Goal: Task Accomplishment & Management: Manage account settings

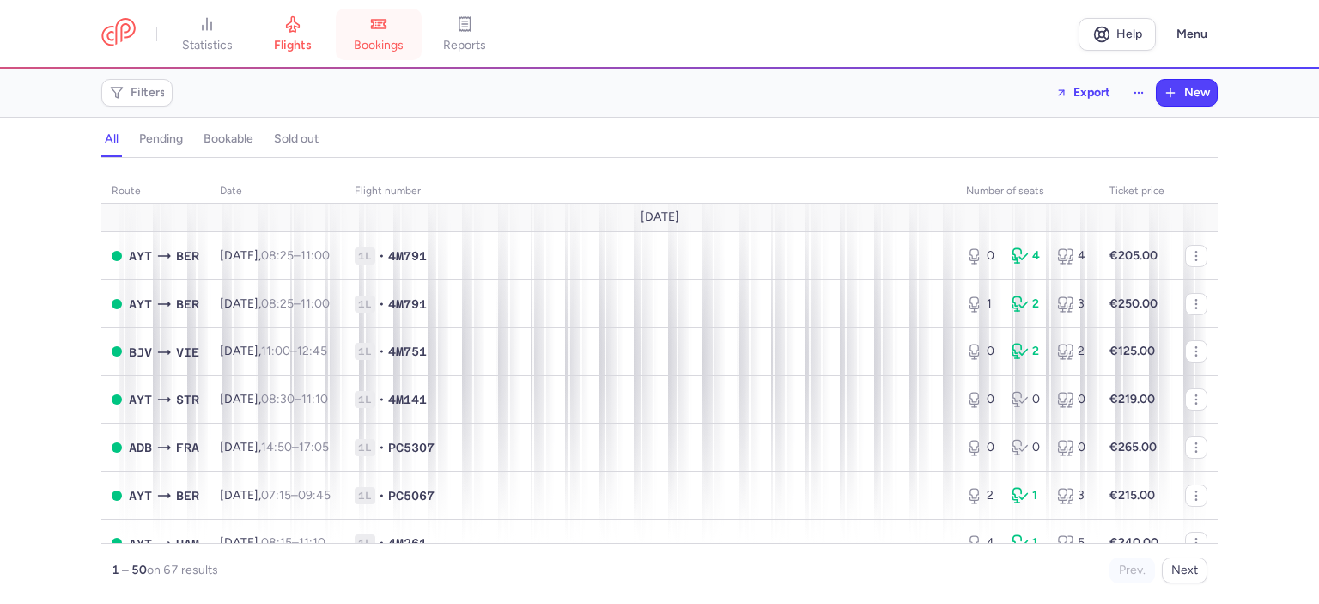
click at [385, 46] on span "bookings" at bounding box center [379, 45] width 50 height 15
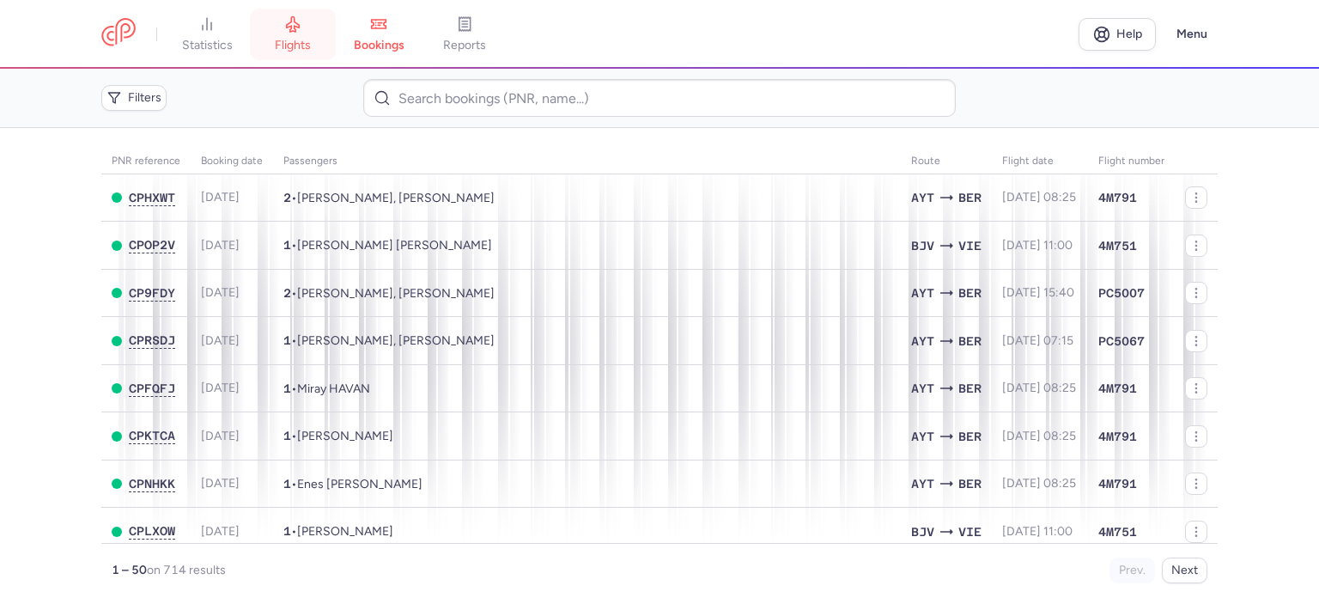
click at [288, 44] on span "flights" at bounding box center [293, 45] width 36 height 15
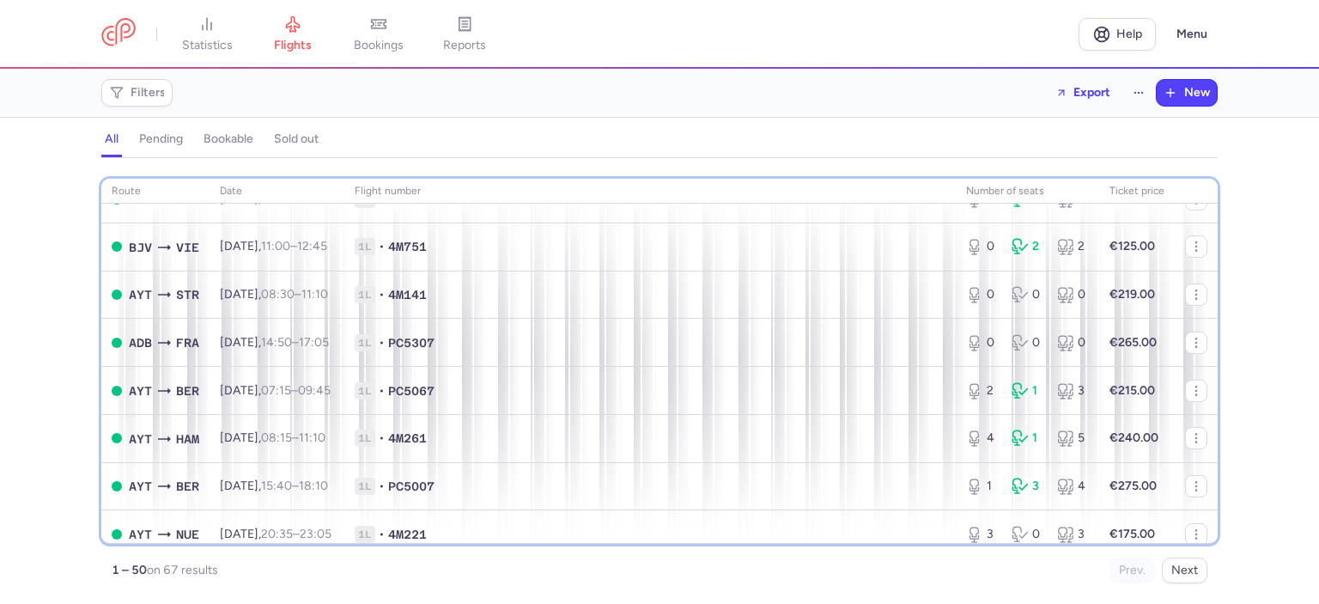
scroll to position [137, 0]
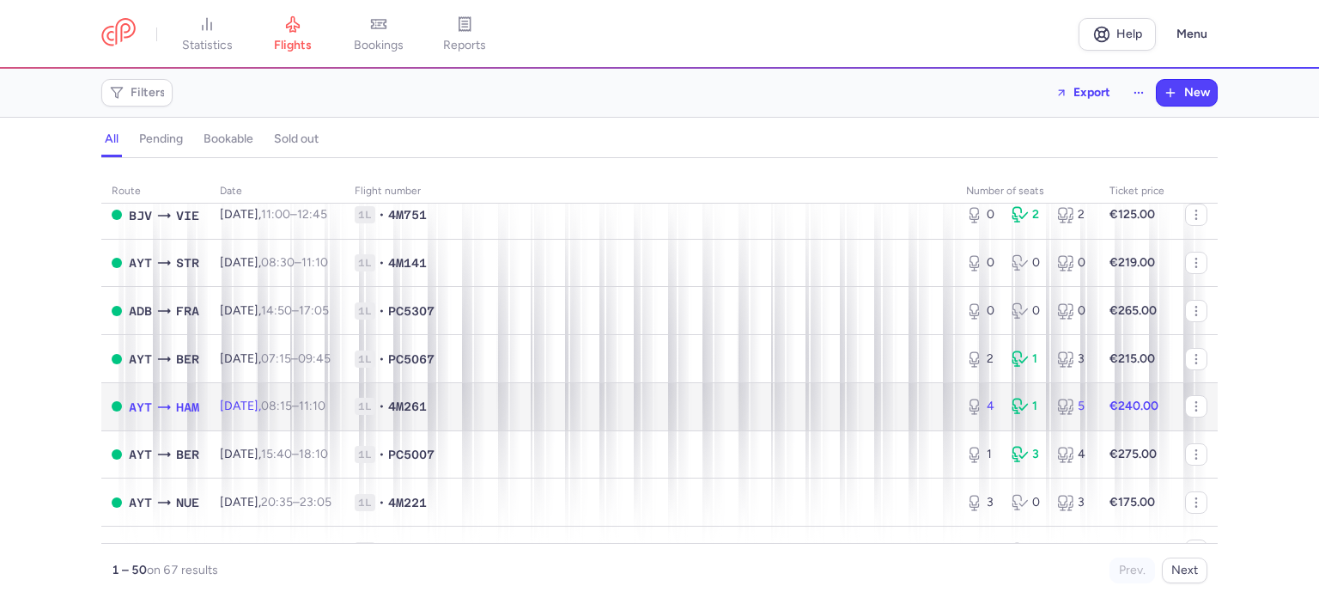
click at [895, 406] on span "1L • 4M261" at bounding box center [650, 406] width 591 height 17
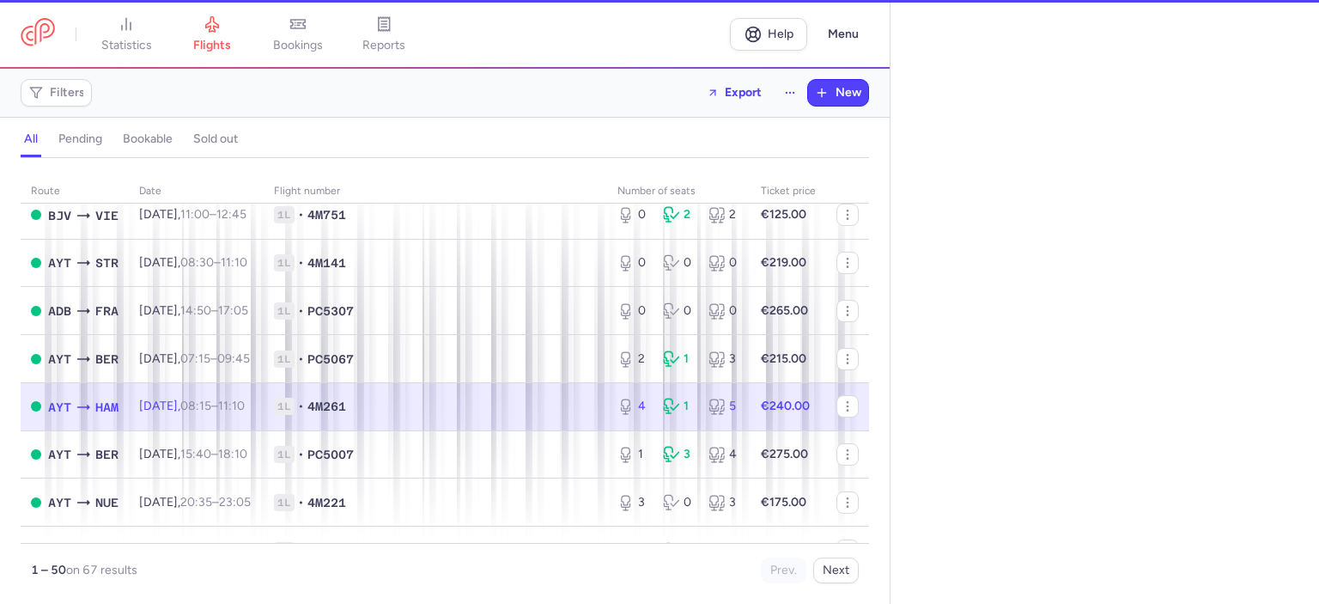
select select "days"
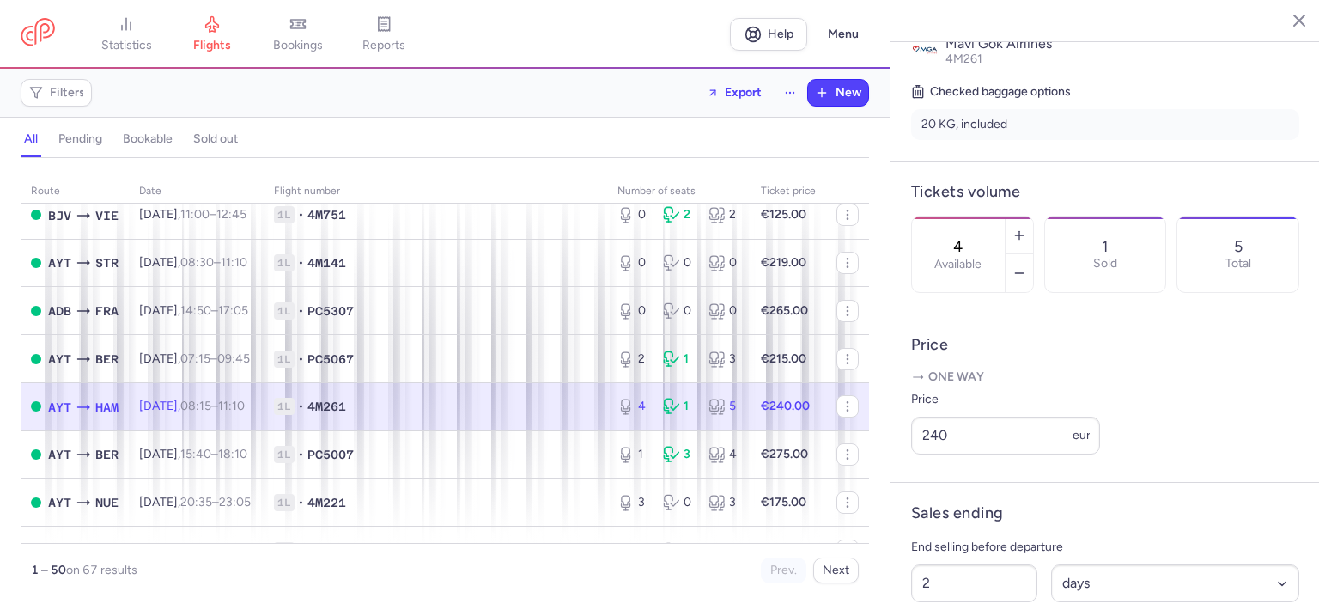
scroll to position [431, 0]
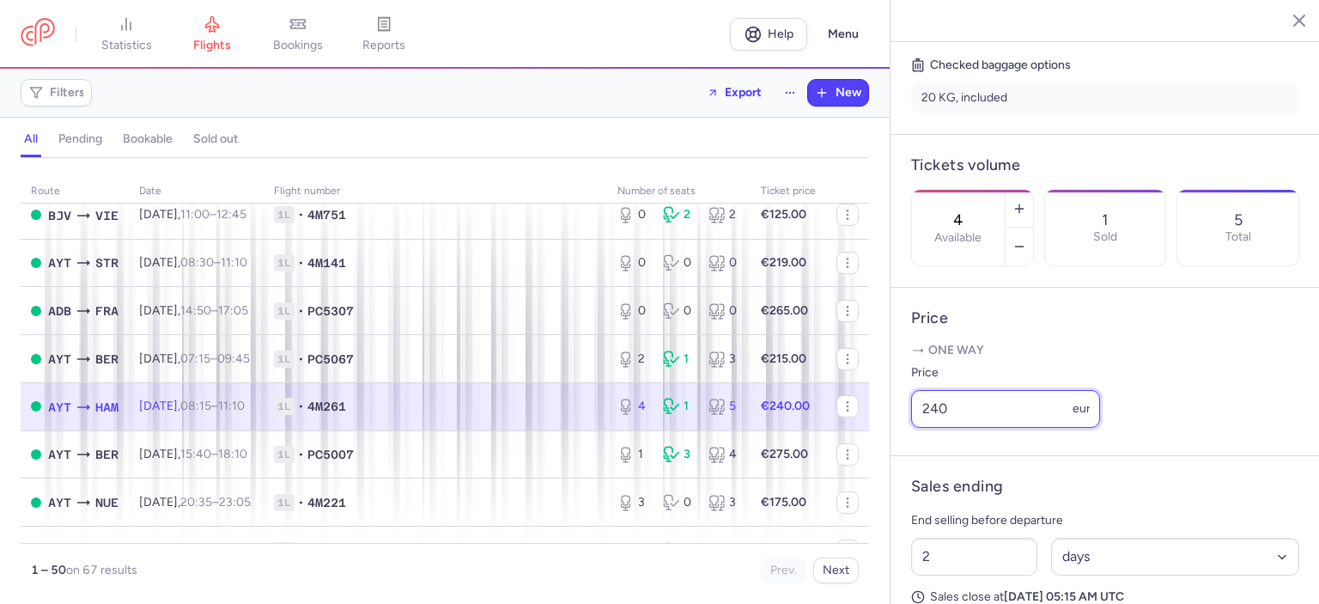
click at [938, 428] on input "240" at bounding box center [1005, 409] width 189 height 38
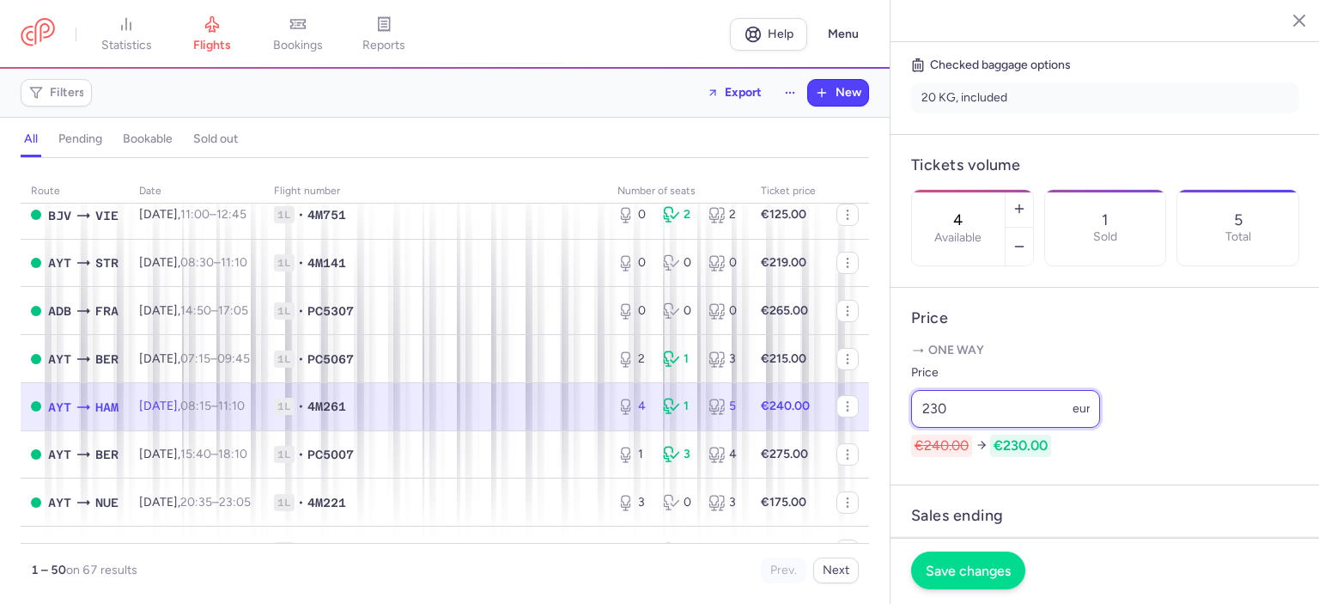
type input "230"
click at [965, 568] on span "Save changes" at bounding box center [968, 569] width 85 height 15
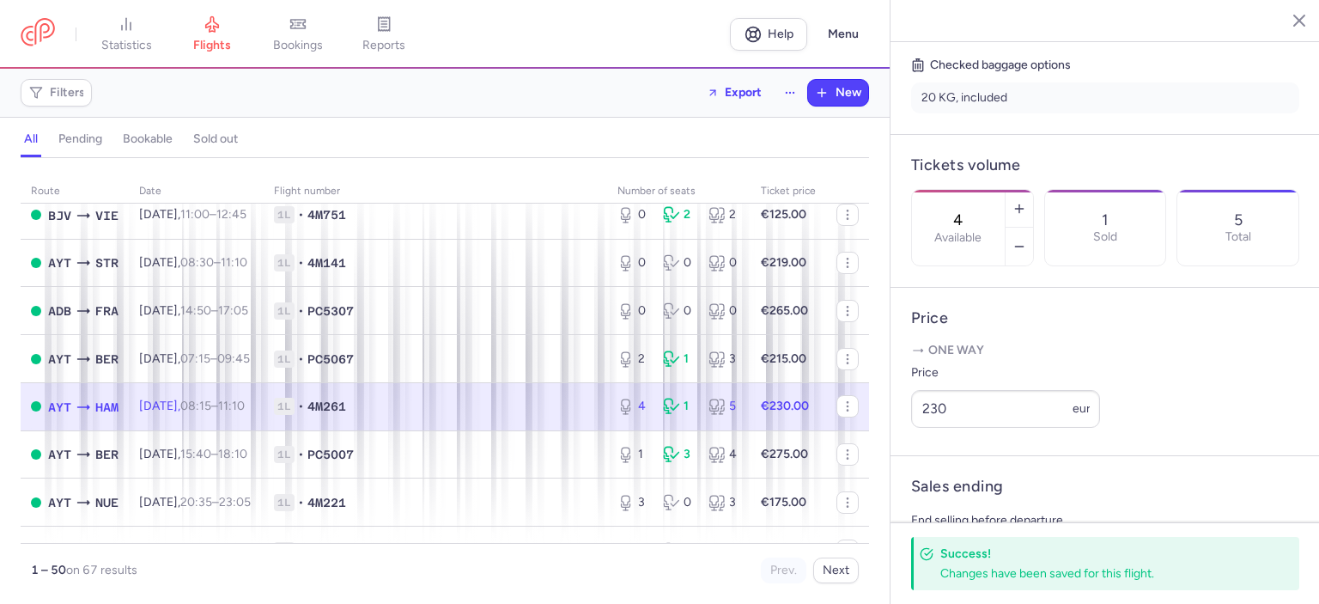
click at [1282, 23] on line "button" at bounding box center [1286, 19] width 9 height 9
